Goal: Navigation & Orientation: Understand site structure

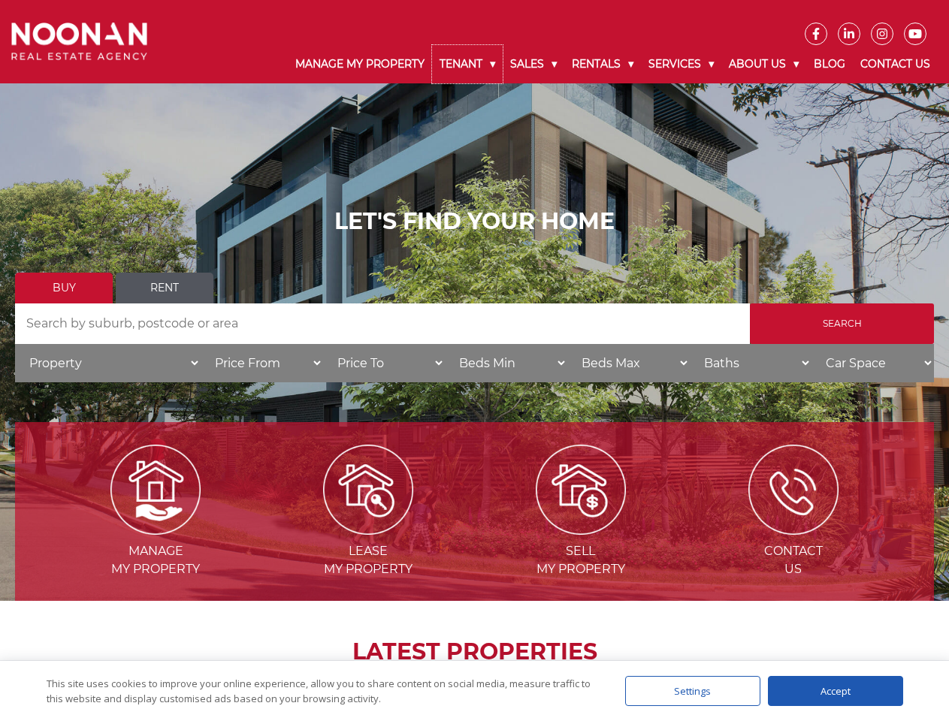
click at [467, 64] on link "Tenant" at bounding box center [467, 64] width 71 height 38
click at [534, 64] on link "Sales" at bounding box center [534, 64] width 62 height 38
click at [603, 64] on link "Rentals" at bounding box center [602, 64] width 77 height 38
click at [683, 64] on link "Services" at bounding box center [681, 64] width 80 height 38
click at [765, 64] on link "About Us" at bounding box center [763, 64] width 85 height 38
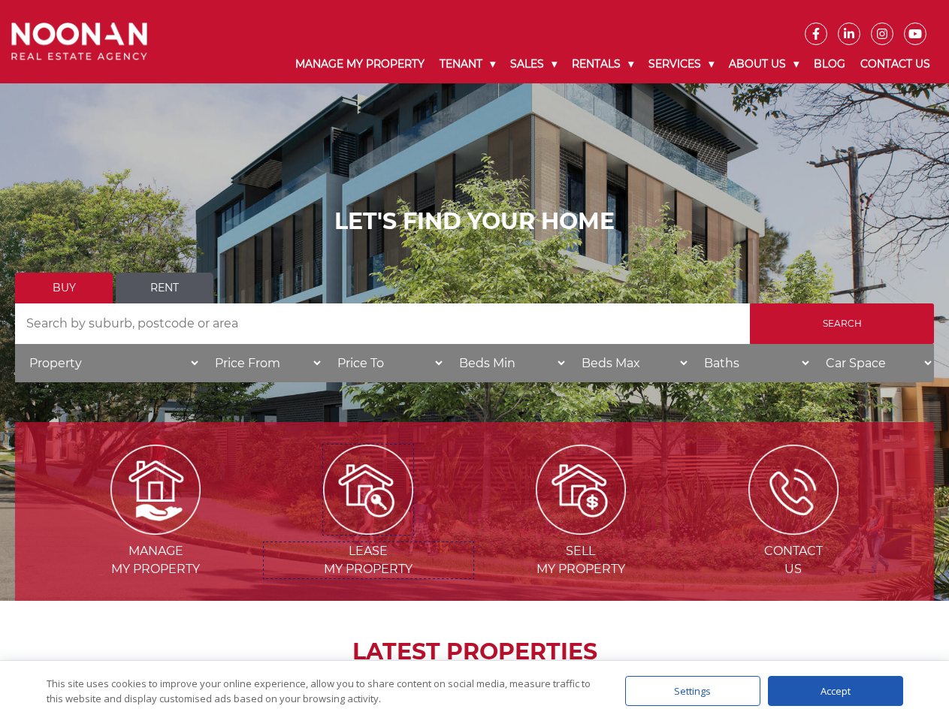
click at [368, 529] on img at bounding box center [368, 490] width 90 height 90
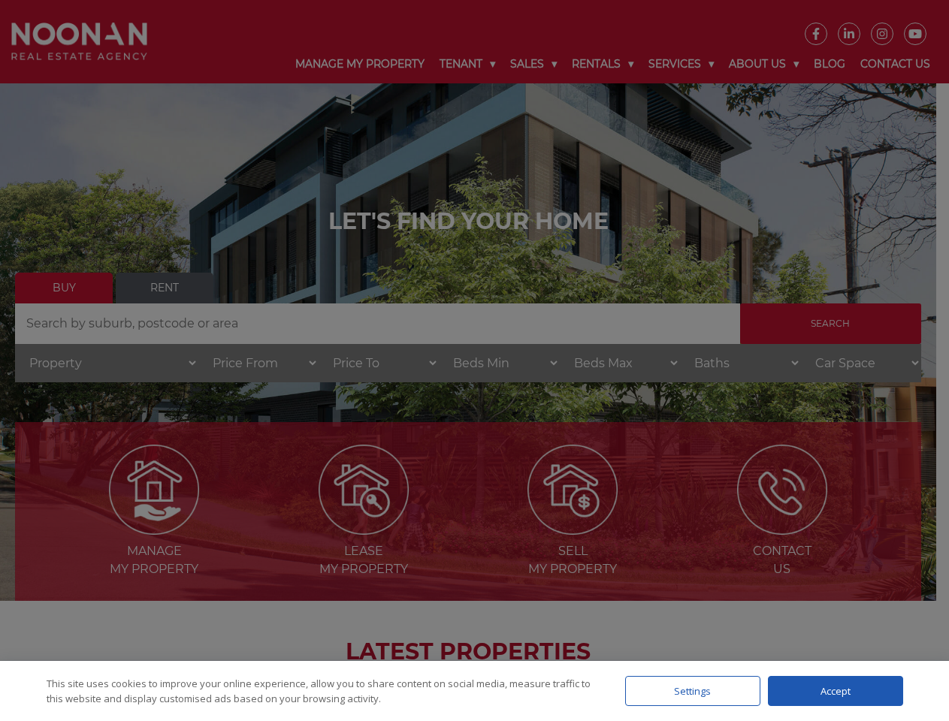
click at [693, 691] on div "Settings" at bounding box center [692, 691] width 135 height 30
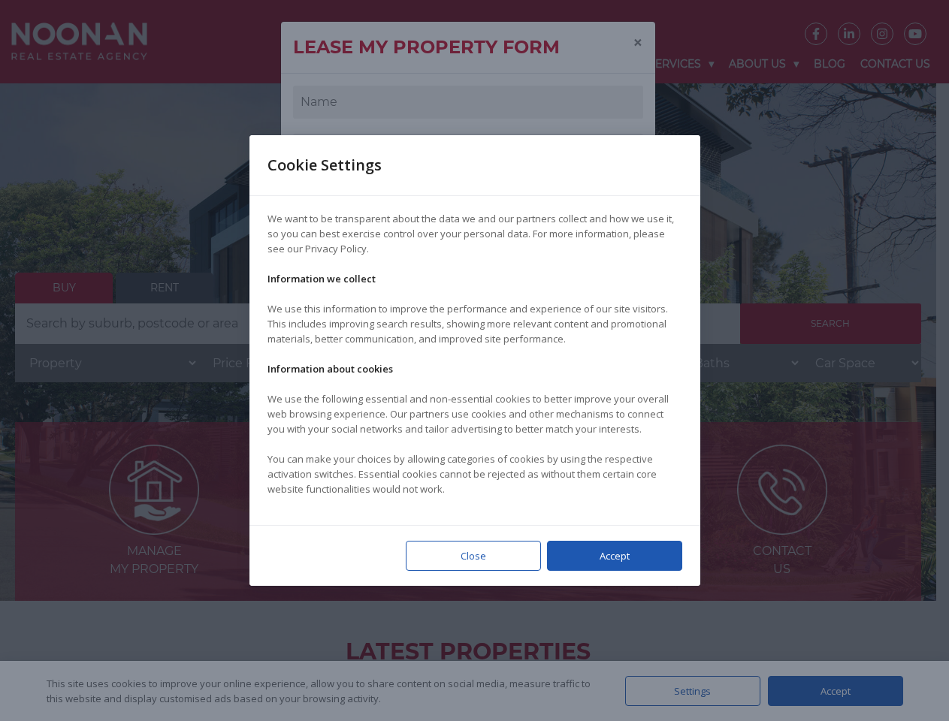
click at [835, 691] on div at bounding box center [474, 360] width 949 height 721
